Goal: Task Accomplishment & Management: Use online tool/utility

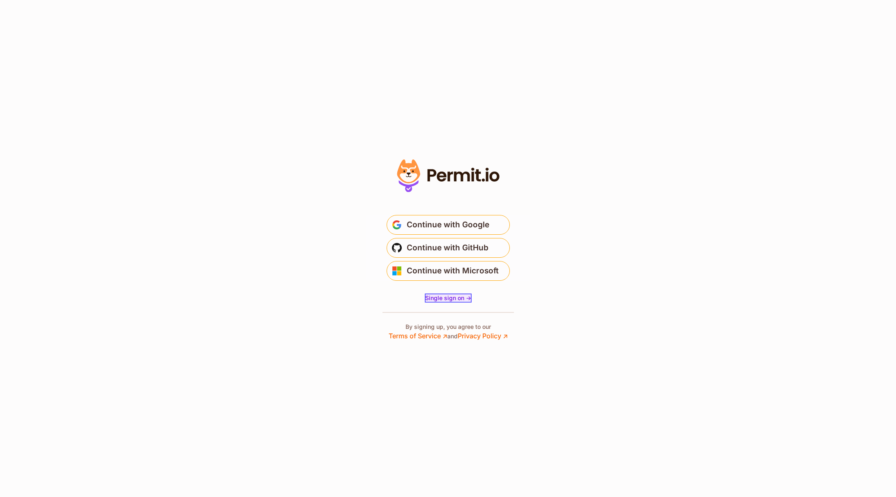
click at [442, 298] on span "Single sign on ->" at bounding box center [448, 297] width 46 height 7
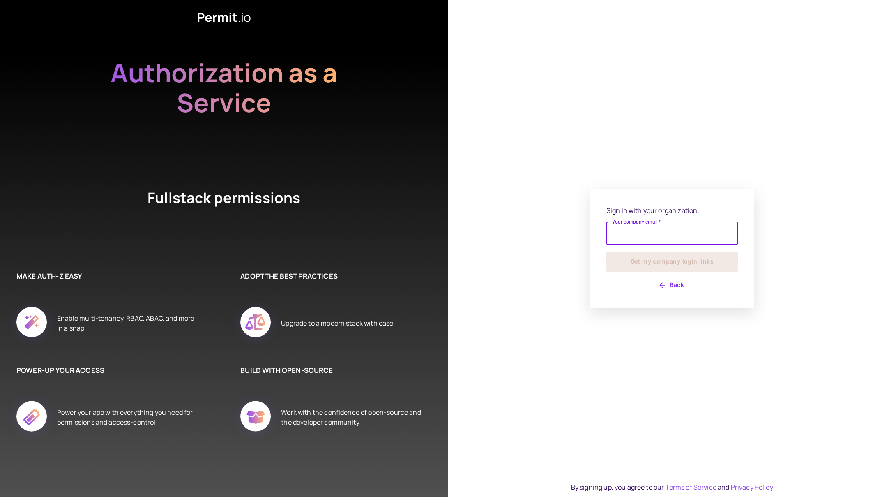
click at [625, 236] on input "Your company email   *" at bounding box center [671, 233] width 131 height 23
type input "**********"
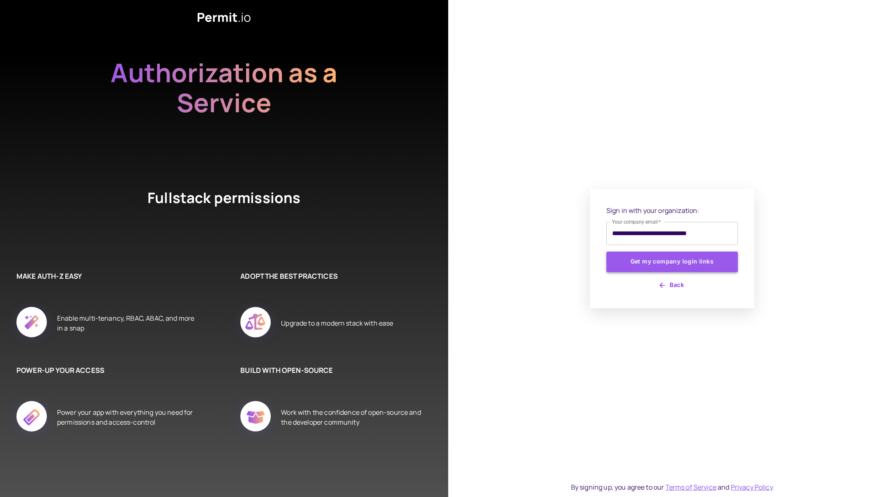
click at [665, 265] on button "Get my company login links" at bounding box center [671, 261] width 131 height 21
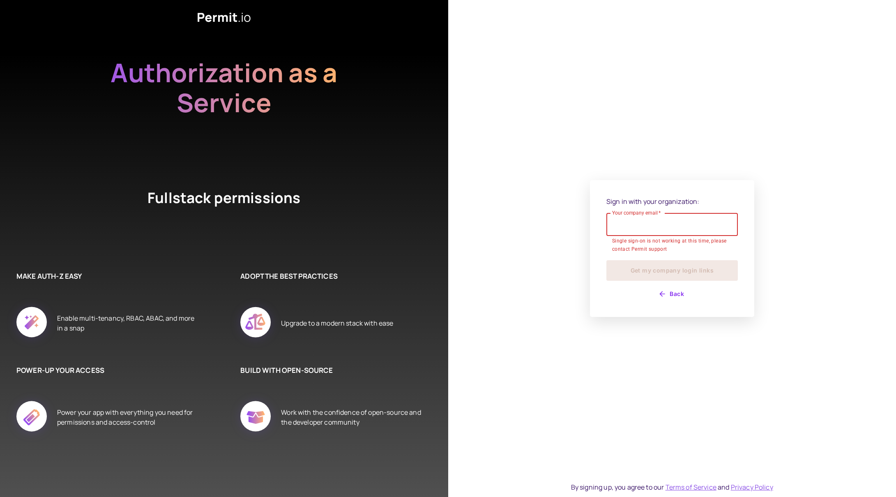
click at [673, 294] on button "Back" at bounding box center [671, 293] width 131 height 13
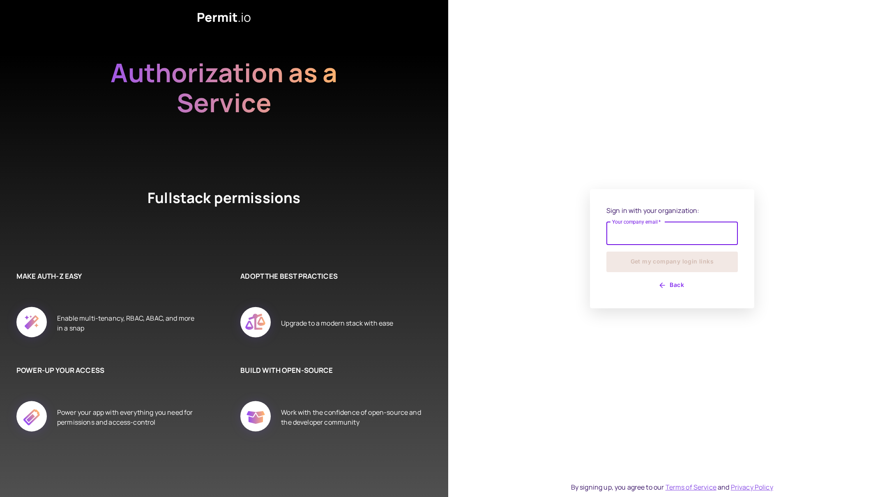
click at [675, 285] on button "Back" at bounding box center [671, 285] width 131 height 13
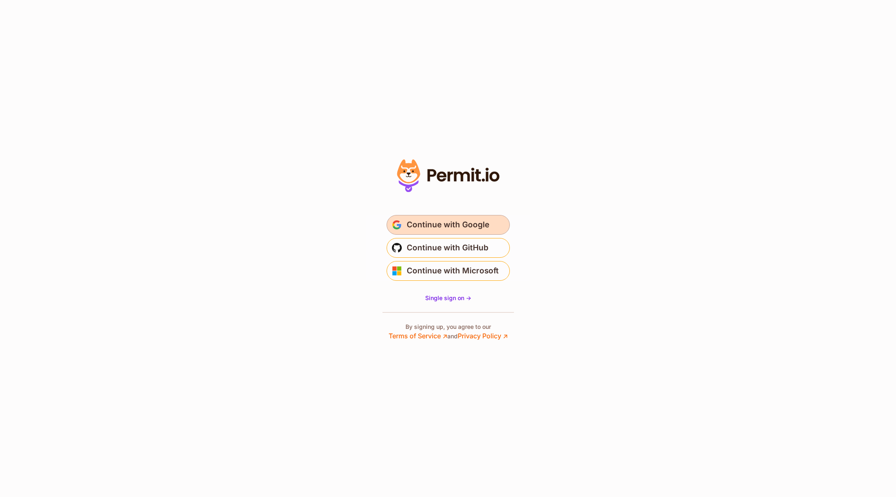
click at [468, 224] on span "Continue with Google" at bounding box center [448, 224] width 83 height 13
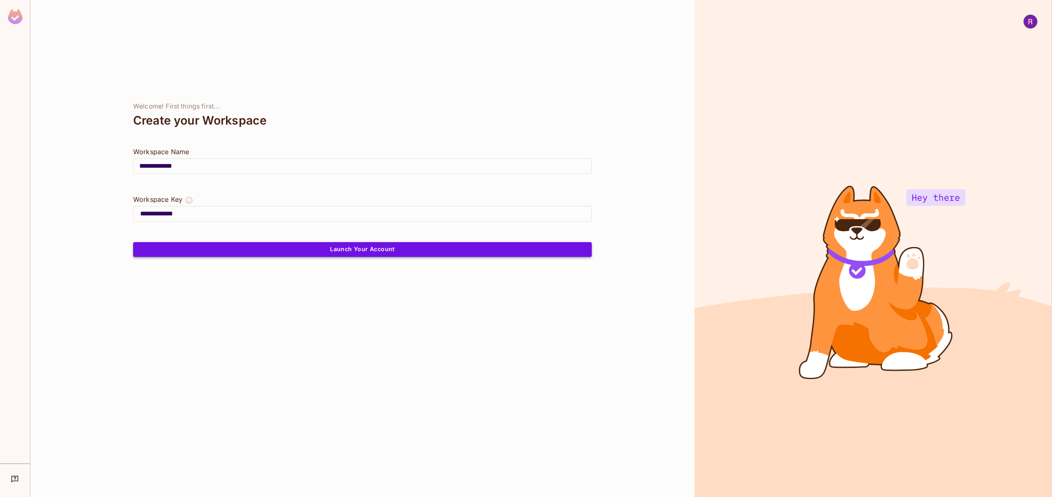
click at [345, 250] on button "Launch Your Account" at bounding box center [362, 249] width 458 height 15
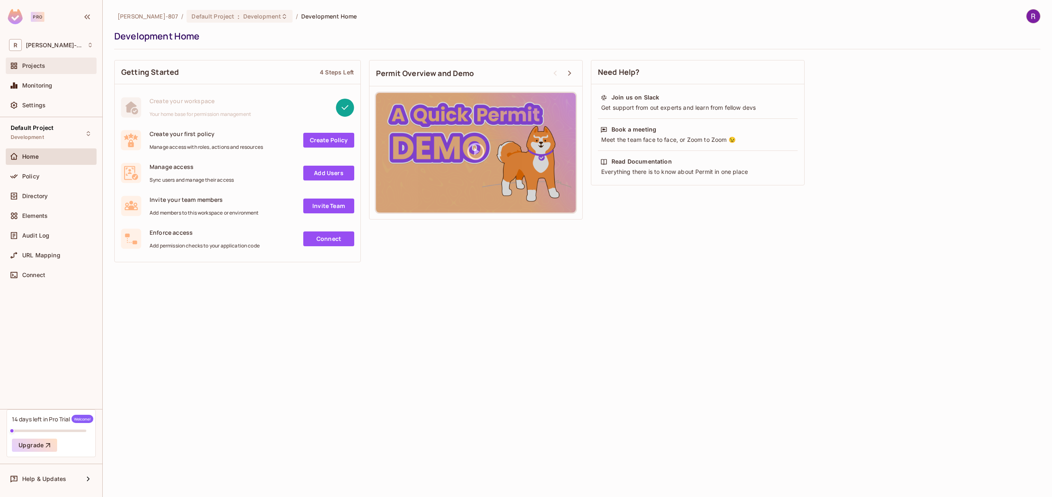
click at [37, 66] on span "Projects" at bounding box center [33, 65] width 23 height 7
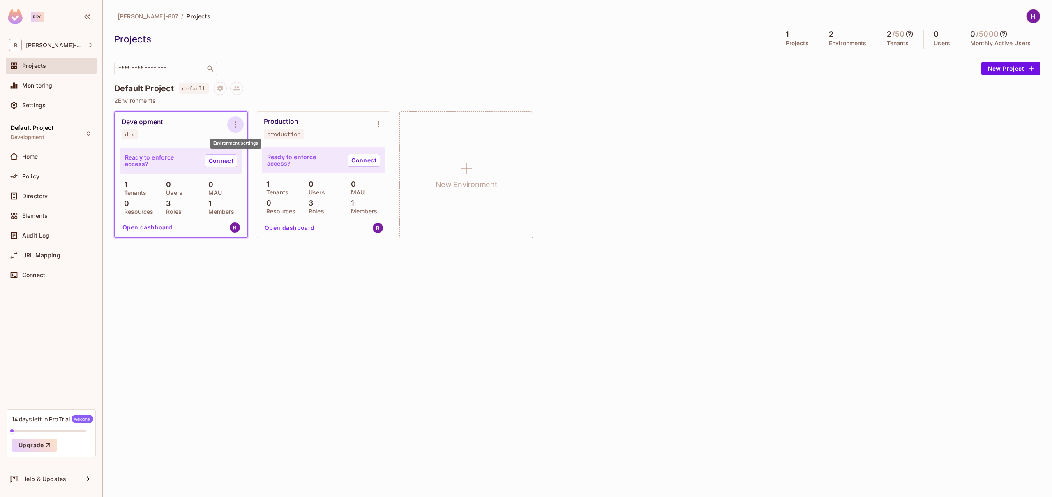
click at [234, 126] on icon "Environment settings" at bounding box center [235, 125] width 10 height 10
click at [261, 158] on div "Copy API Key" at bounding box center [277, 158] width 38 height 8
click at [214, 163] on link "Connect" at bounding box center [221, 160] width 32 height 13
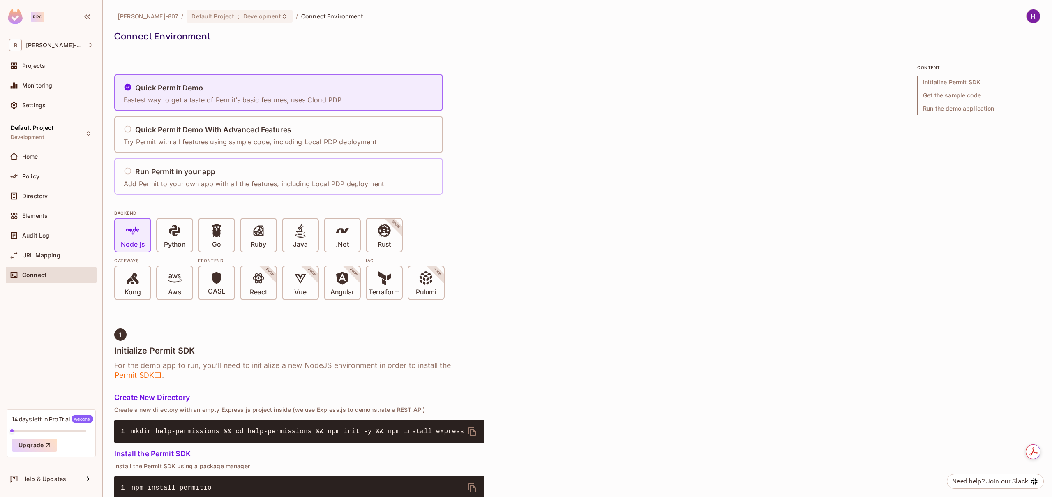
click at [187, 178] on div "Run Permit in your app Add Permit to your own app with all the features, includ…" at bounding box center [254, 176] width 260 height 24
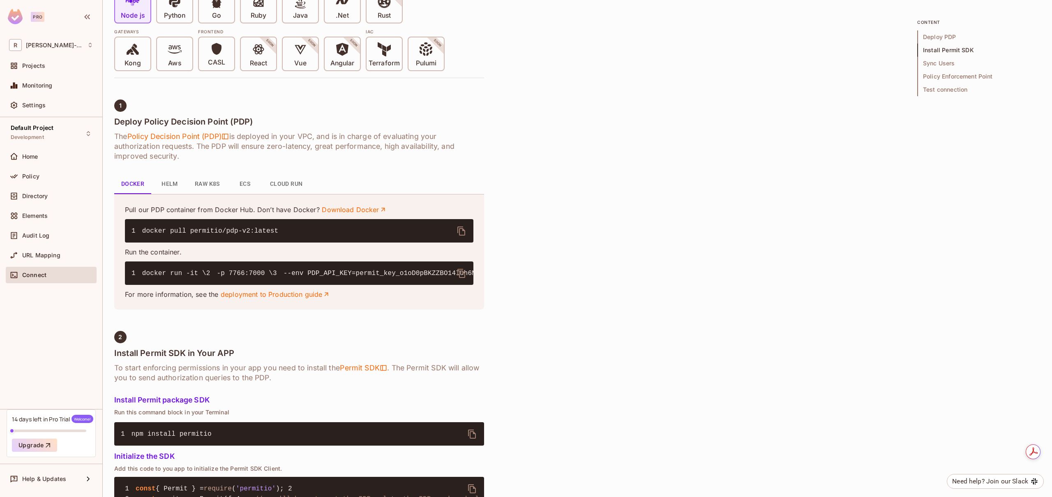
scroll to position [243, 0]
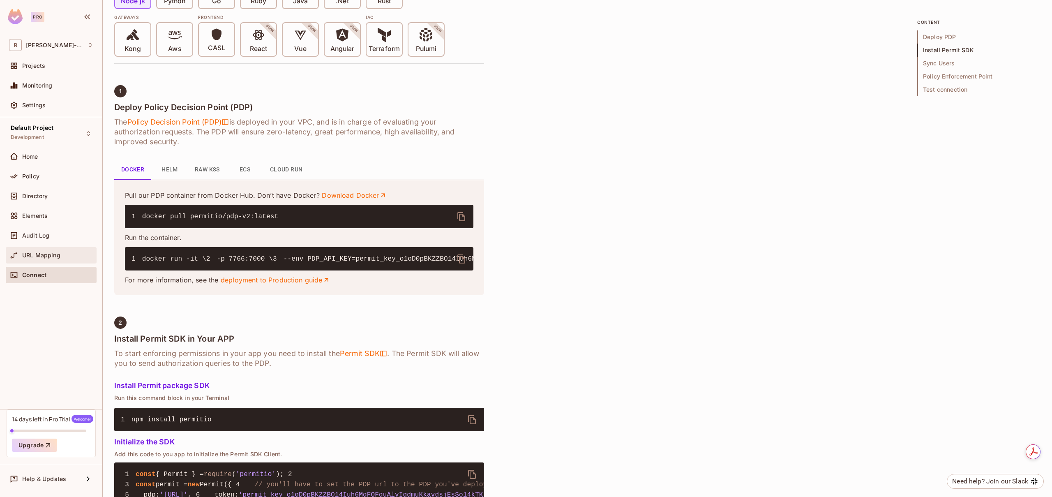
click at [45, 252] on span "URL Mapping" at bounding box center [41, 255] width 38 height 7
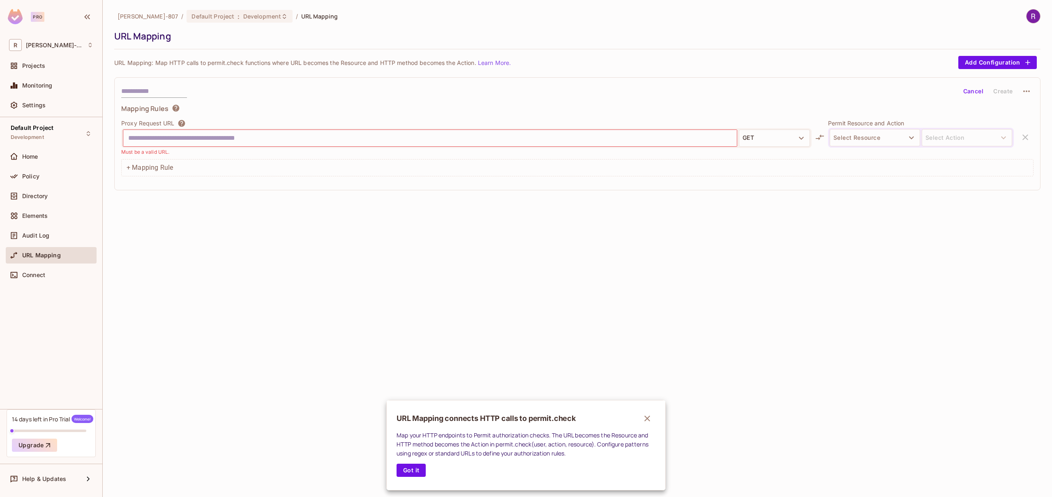
click at [34, 216] on div at bounding box center [526, 248] width 1052 height 497
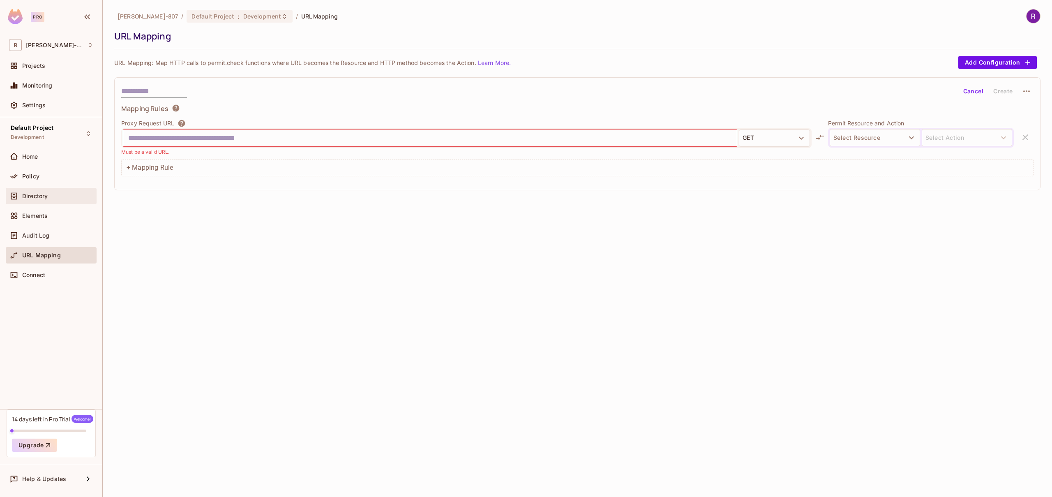
click at [33, 198] on span "Directory" at bounding box center [34, 196] width 25 height 7
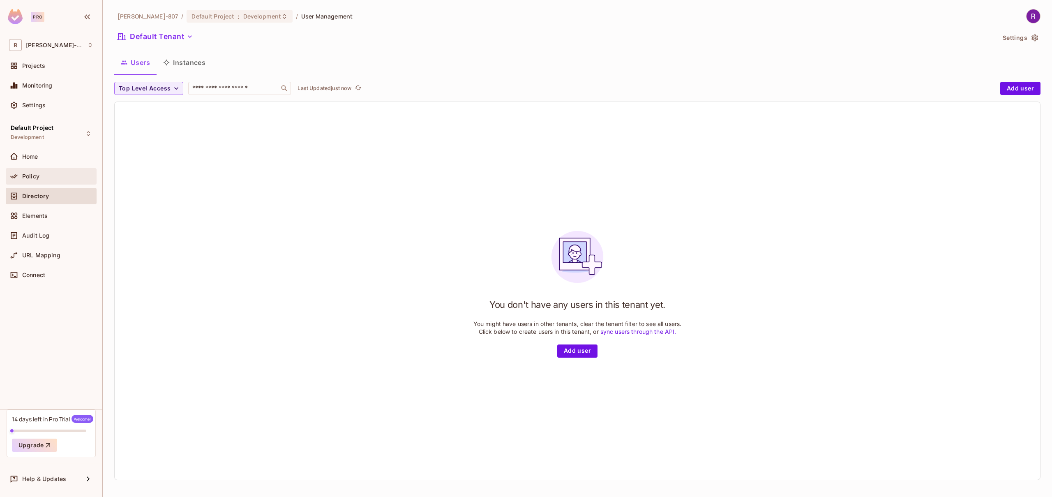
click at [31, 173] on span "Policy" at bounding box center [30, 176] width 17 height 7
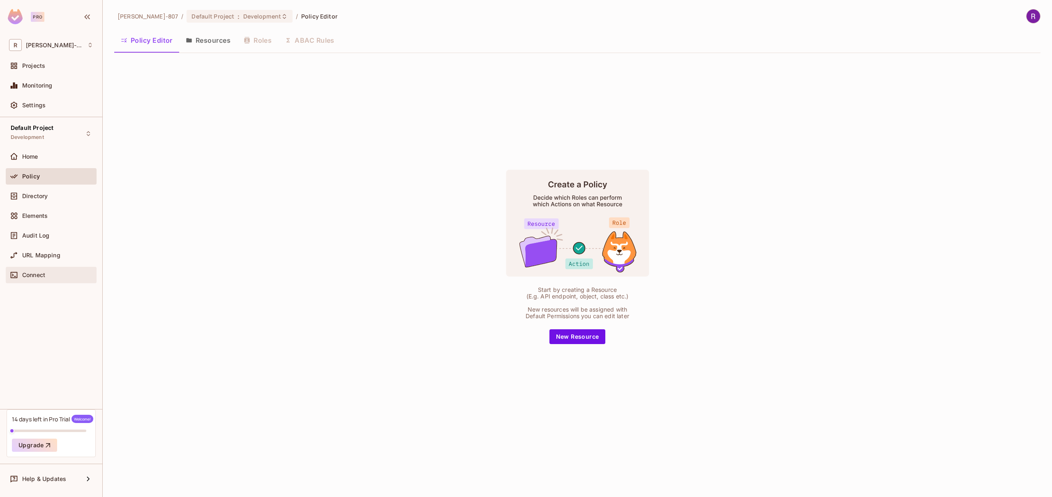
click at [36, 277] on span "Connect" at bounding box center [33, 275] width 23 height 7
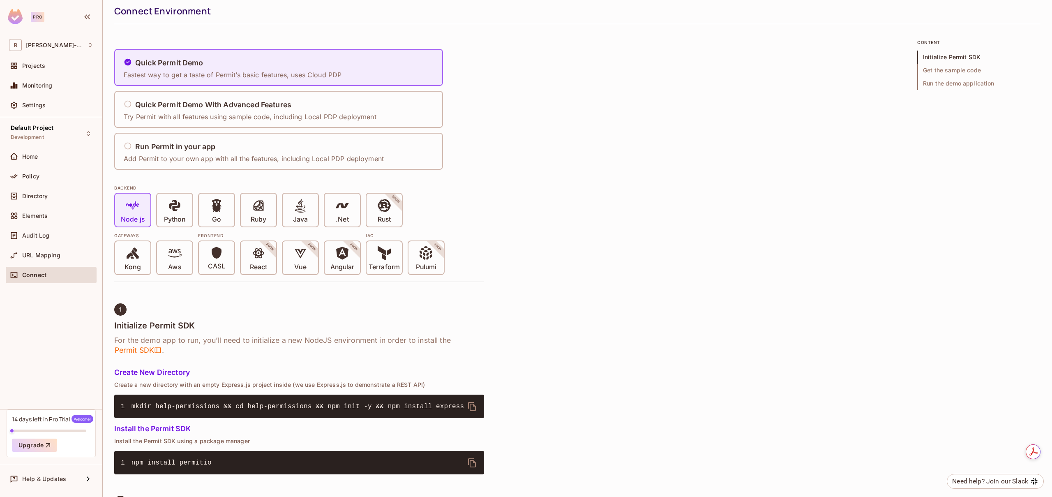
scroll to position [22, 0]
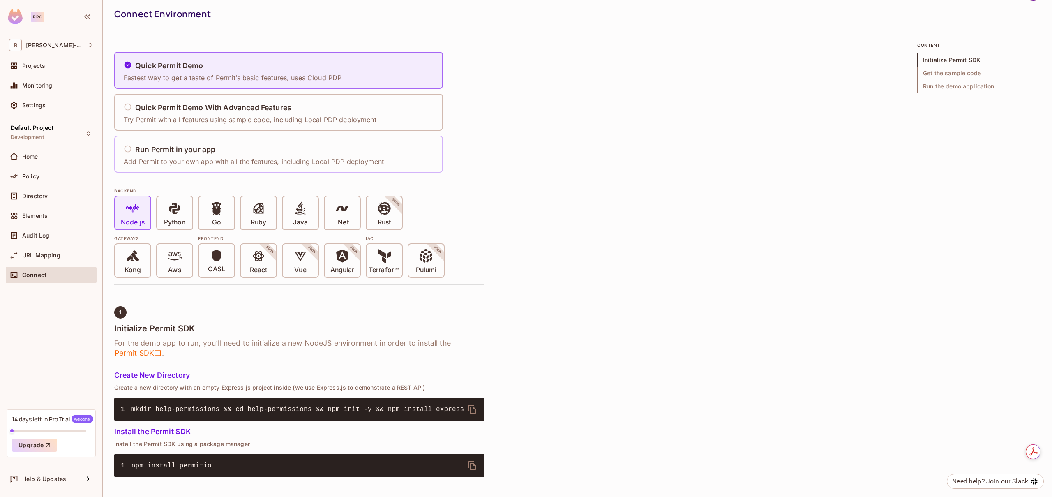
click at [127, 147] on icon at bounding box center [128, 149] width 8 height 8
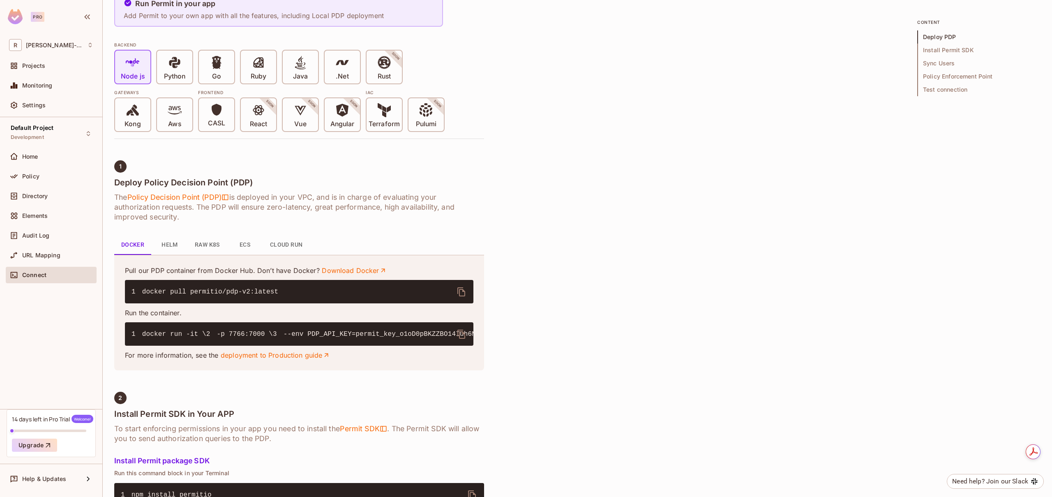
scroll to position [170, 0]
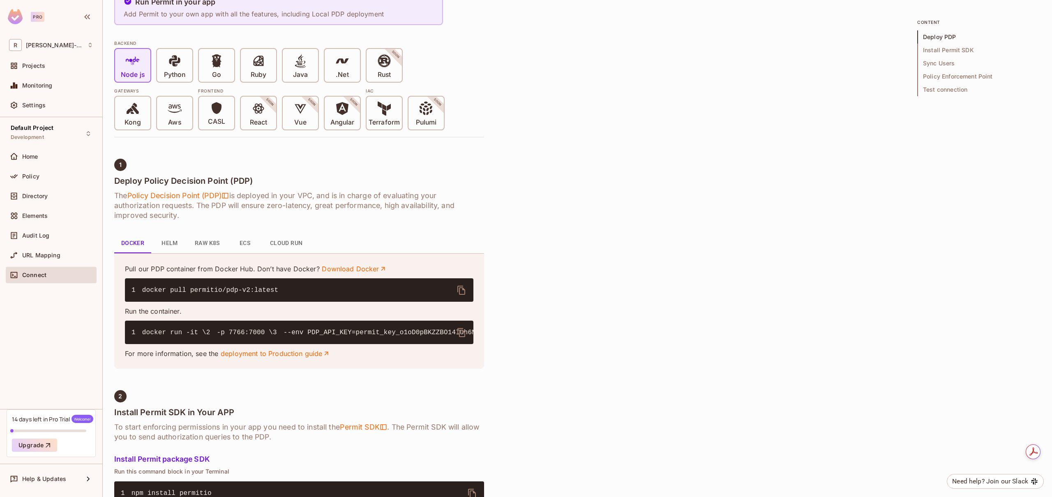
click at [896, 50] on span "Install Permit SDK" at bounding box center [978, 50] width 123 height 13
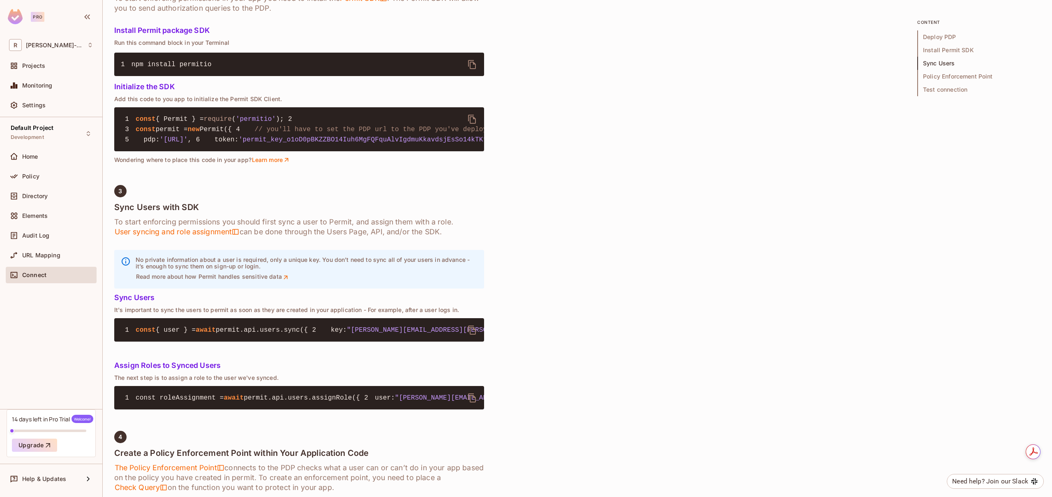
click at [896, 64] on span "Sync Users" at bounding box center [978, 63] width 123 height 13
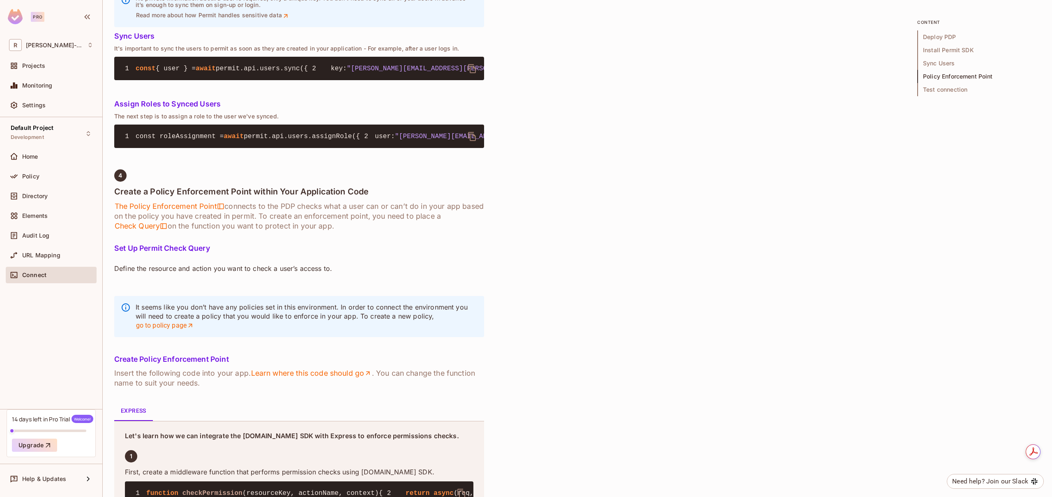
click at [896, 76] on span "Policy Enforcement Point" at bounding box center [978, 76] width 123 height 13
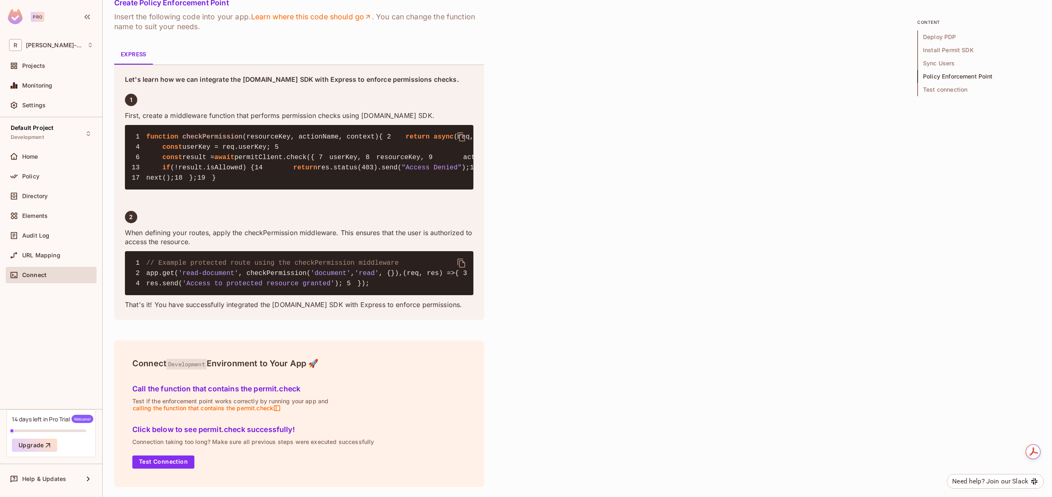
scroll to position [1534, 0]
click at [164, 462] on button "Test Connection" at bounding box center [163, 461] width 62 height 13
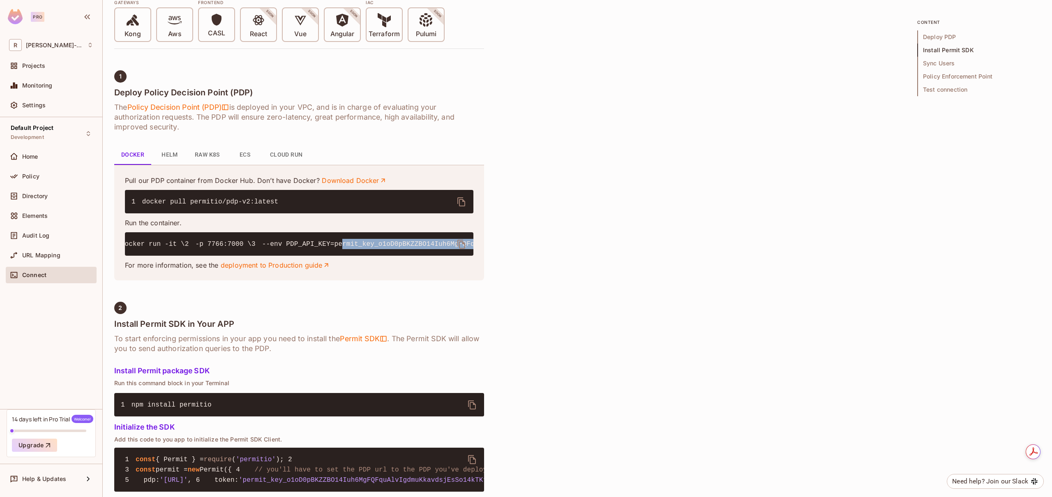
scroll to position [0, 154]
drag, startPoint x: 223, startPoint y: 264, endPoint x: 479, endPoint y: 264, distance: 255.5
click at [479, 264] on div "Pull our PDP container from Docker Hub. Don’t have Docker? Download Docker 1 do…" at bounding box center [299, 222] width 370 height 115
click at [416, 248] on code "1 docker run -it \ 2 -p 7766:7000 \ 3 --env PDP_API_KEY=permit_key_o1oD0pBKZZBO…" at bounding box center [540, 244] width 818 height 7
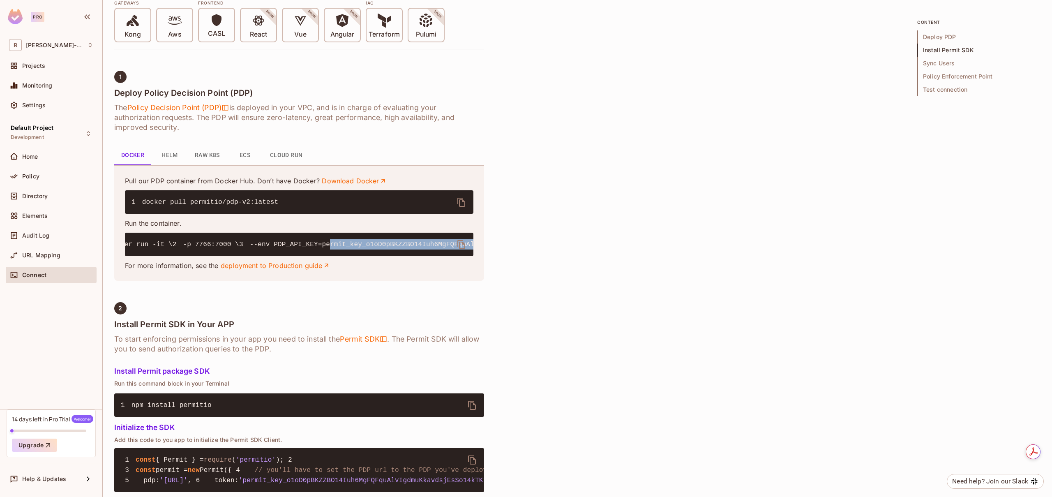
scroll to position [0, 154]
drag, startPoint x: 223, startPoint y: 264, endPoint x: 458, endPoint y: 262, distance: 235.8
click at [458, 248] on code "1 docker run -it \ 2 -p 7766:7000 \ 3 --env PDP_API_KEY=permit_key_o1oD0pBKZZBO…" at bounding box center [387, 244] width 818 height 7
copy code "permit_key_o1oD0pBKZZBO14Iuh6MgFQFquAlvIgdmuKkavdsjEsSo14kTKtCLUvTUcV9bWf5INA1R…"
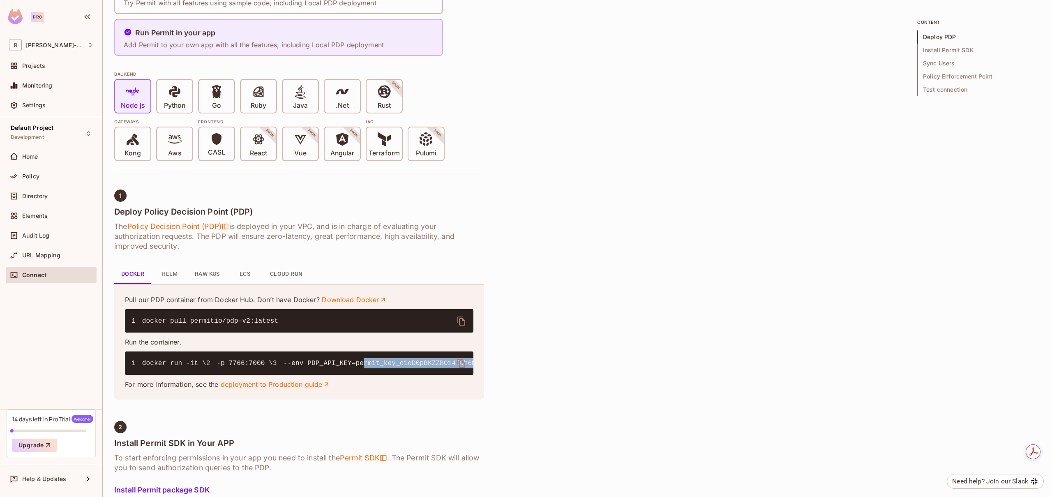
scroll to position [222, 0]
